Goal: Transaction & Acquisition: Purchase product/service

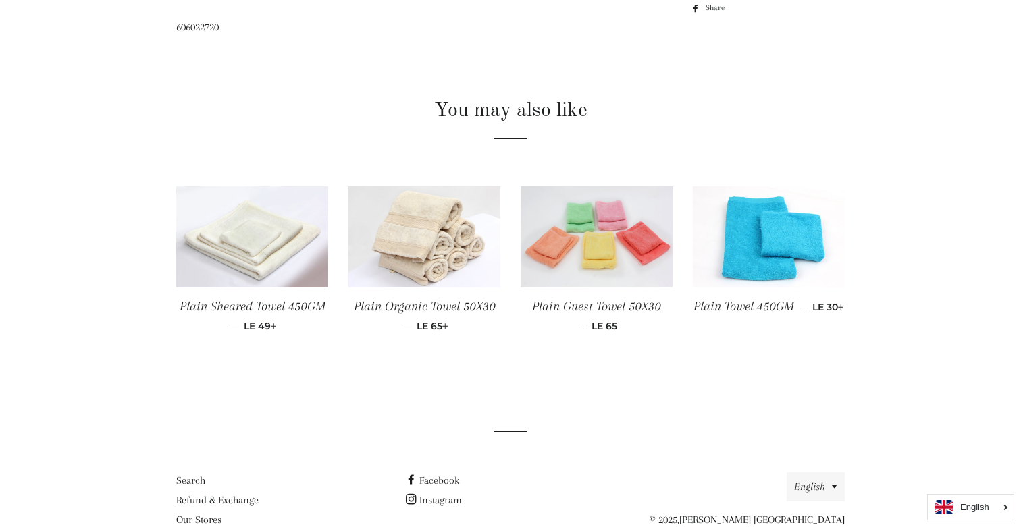
scroll to position [592, 0]
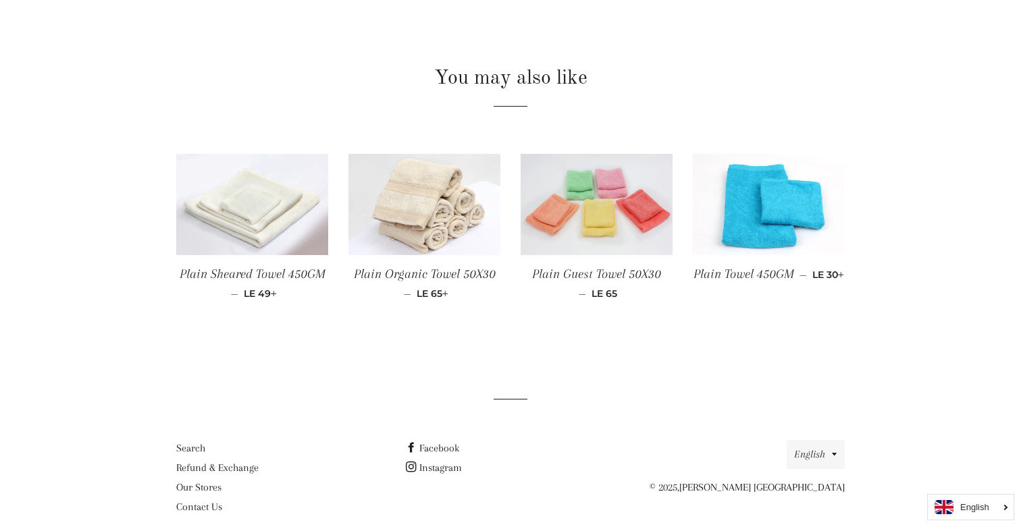
click at [274, 215] on img at bounding box center [252, 204] width 152 height 101
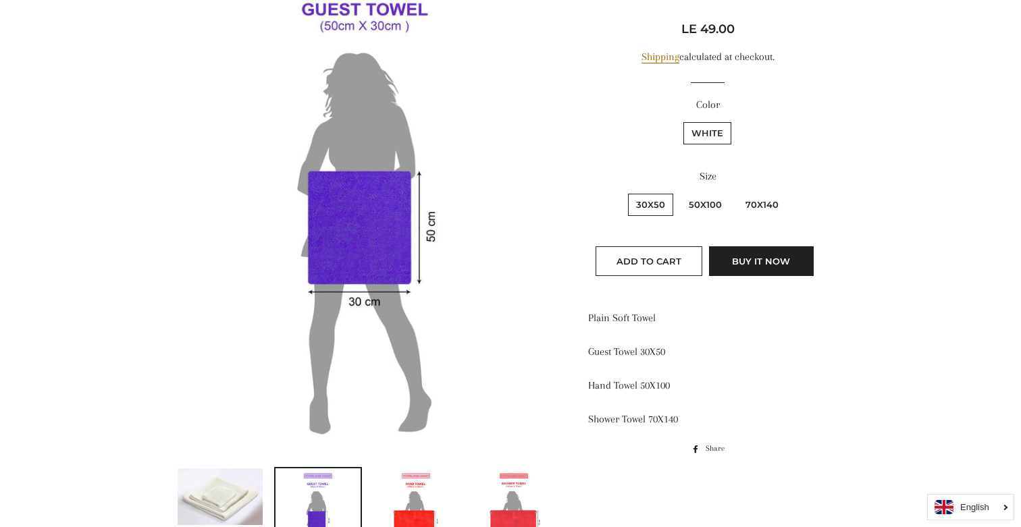
scroll to position [293, 0]
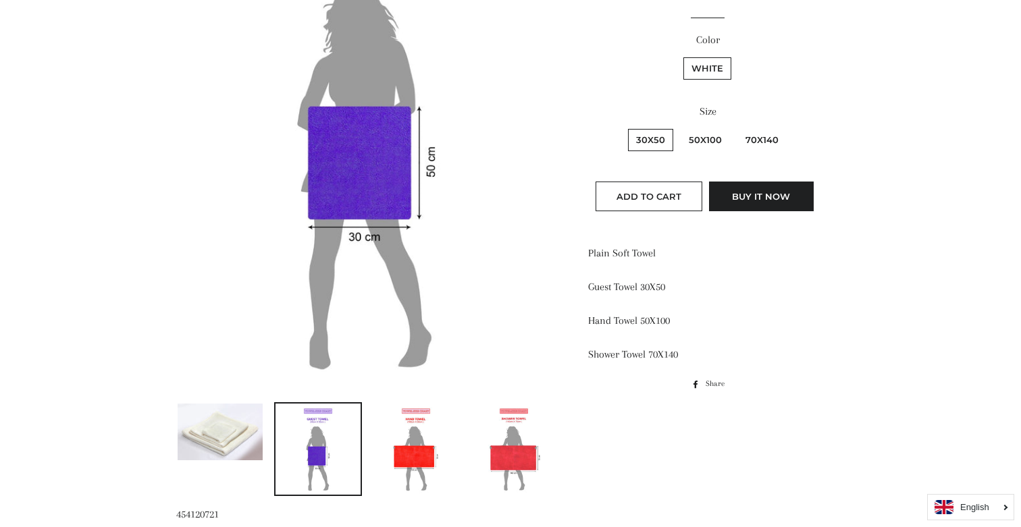
click at [714, 70] on label "White" at bounding box center [707, 68] width 48 height 22
click at [682, 56] on input "White" at bounding box center [681, 55] width 1 height 1
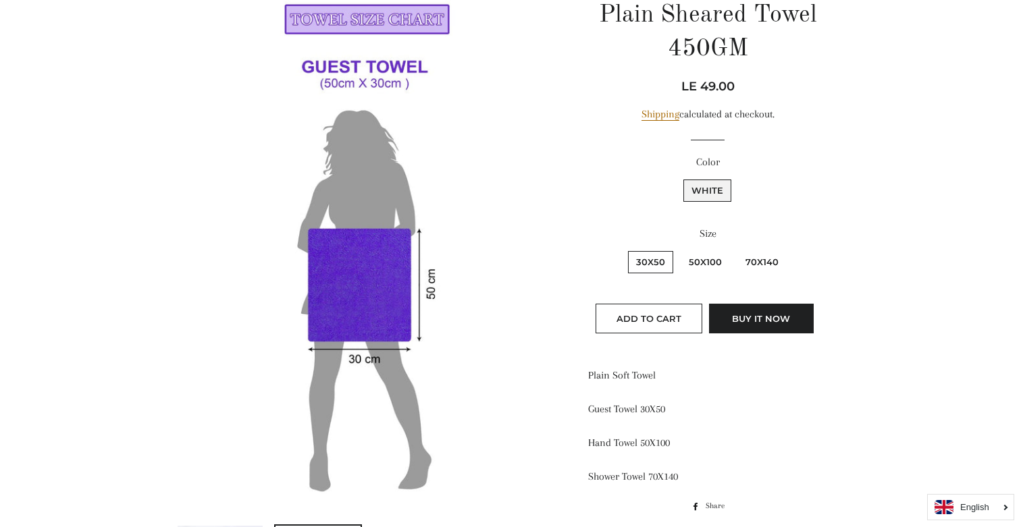
scroll to position [670, 0]
